Goal: Navigation & Orientation: Go to known website

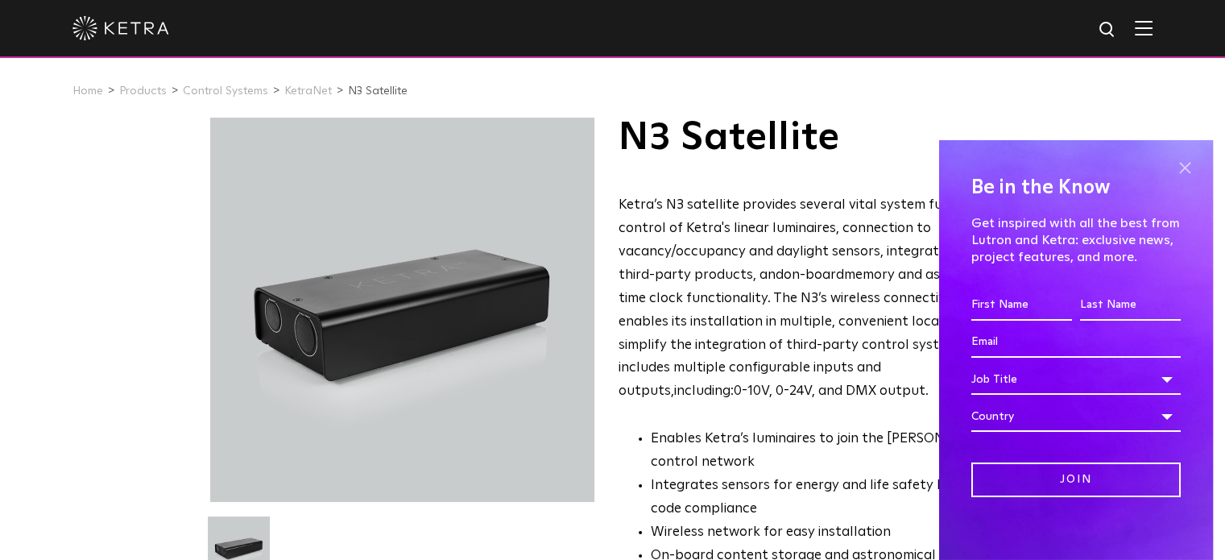
click at [1173, 171] on span at bounding box center [1185, 168] width 24 height 24
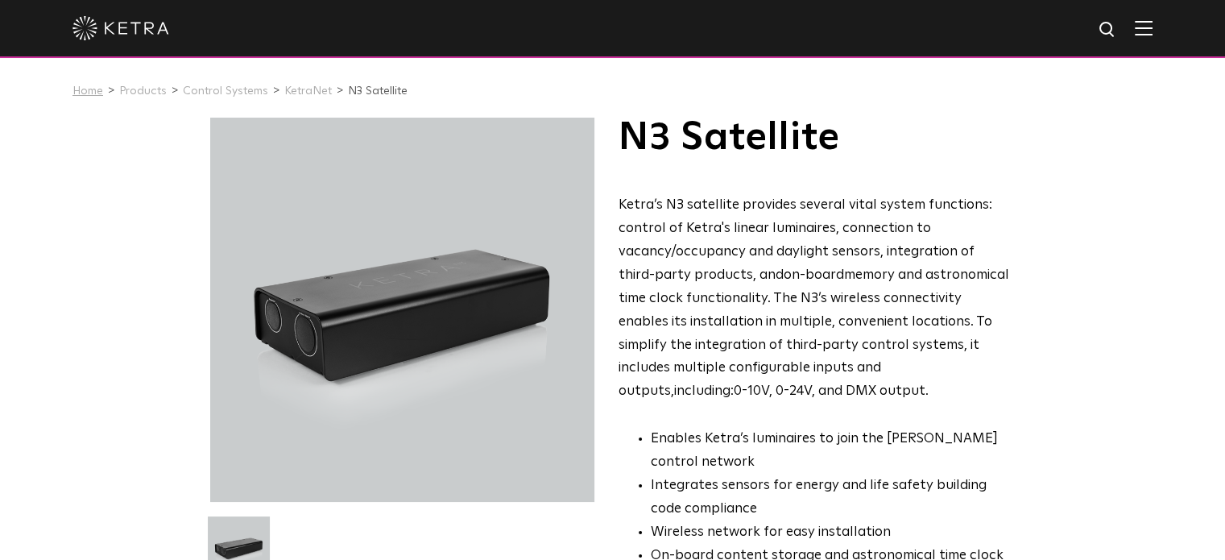
click at [81, 90] on link "Home" at bounding box center [87, 90] width 31 height 11
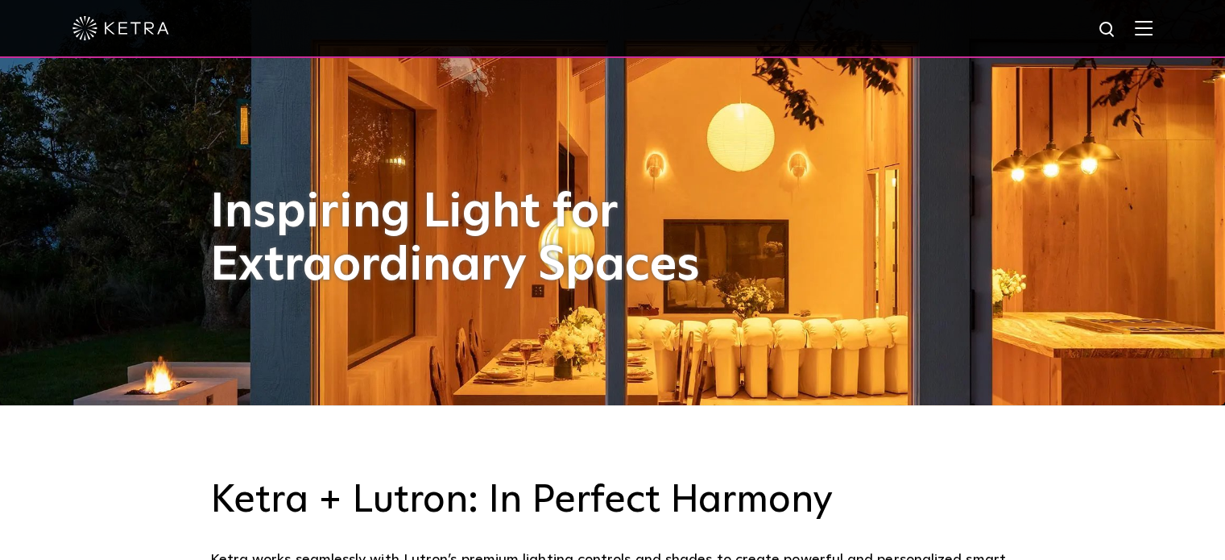
scroll to position [161, 0]
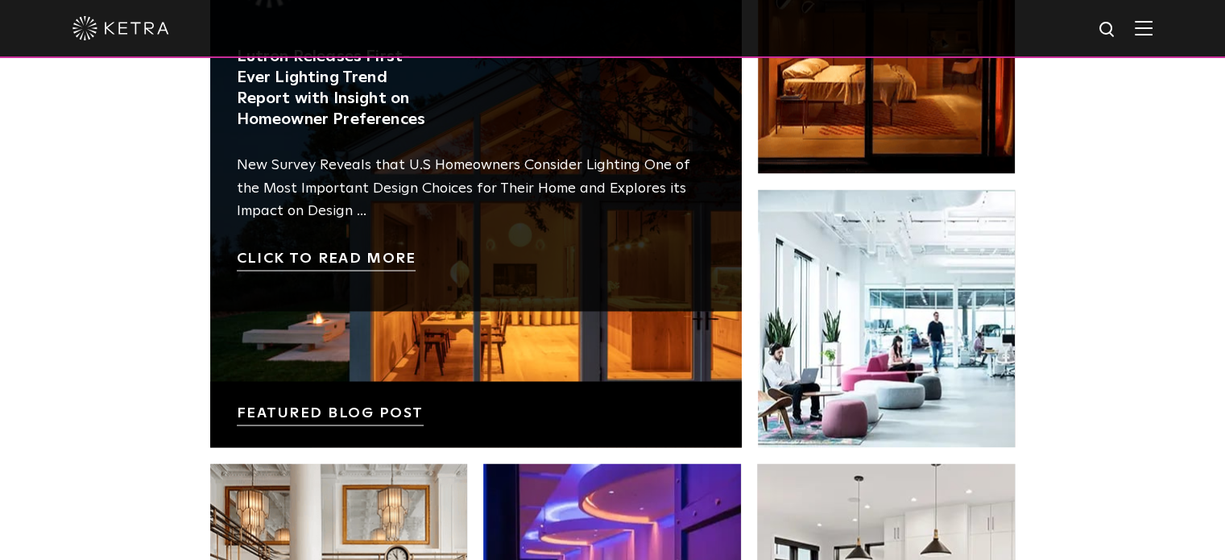
scroll to position [2900, 0]
